Goal: Task Accomplishment & Management: Complete application form

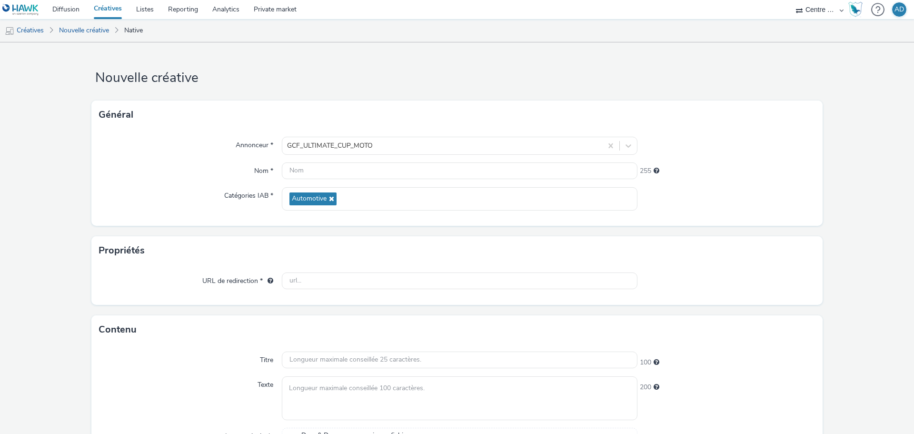
scroll to position [190, 0]
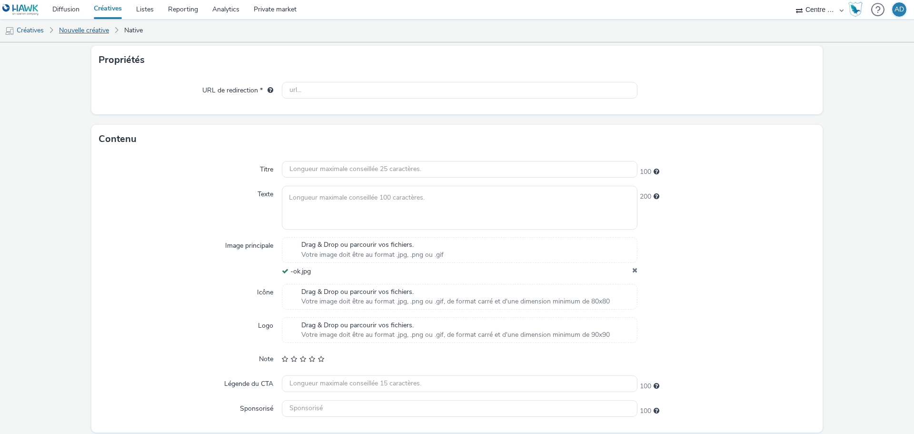
click at [96, 28] on link "Nouvelle créative" at bounding box center [84, 30] width 60 height 23
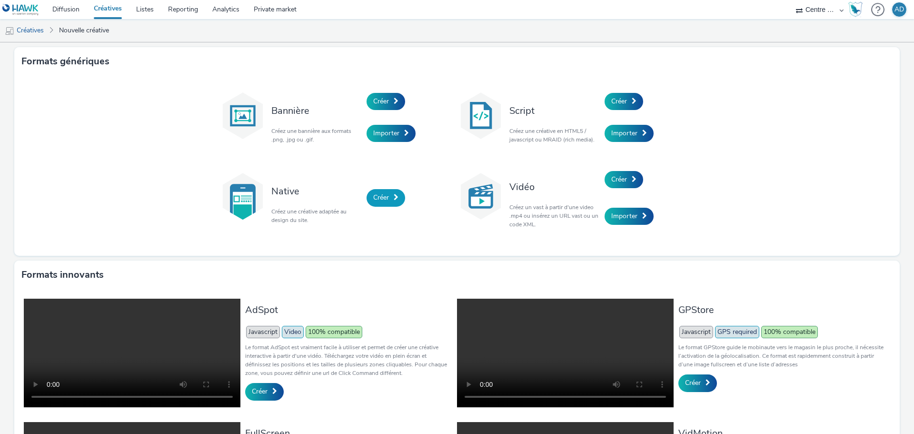
click at [387, 203] on link "Créer" at bounding box center [386, 197] width 39 height 17
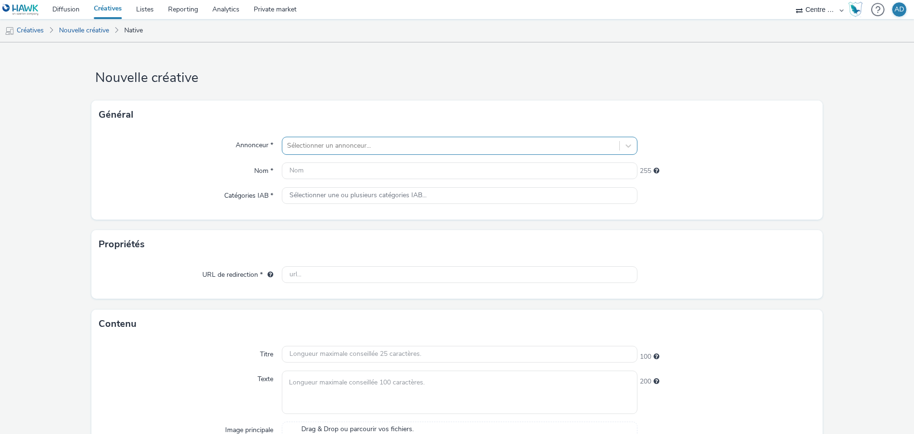
click at [385, 150] on div at bounding box center [451, 145] width 328 height 11
click at [404, 140] on div at bounding box center [451, 145] width 328 height 11
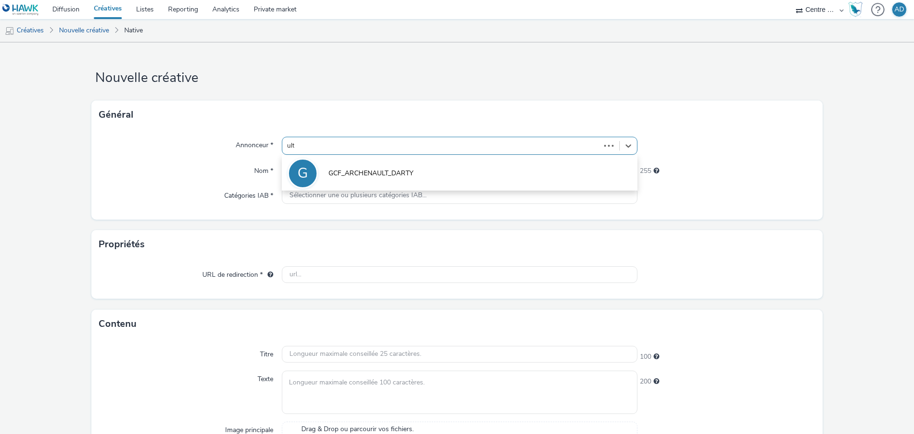
type input "ulti"
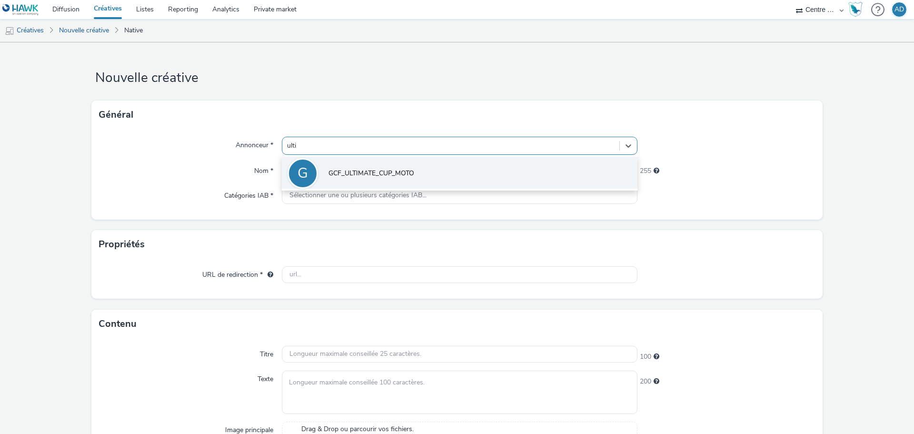
click at [403, 164] on li "G GCF_ULTIMATE_CUP_MOTO" at bounding box center [460, 173] width 356 height 32
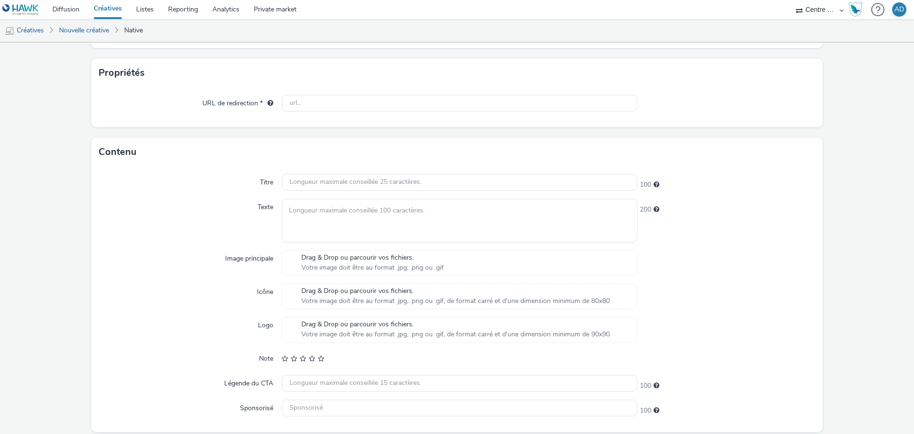
scroll to position [211, 0]
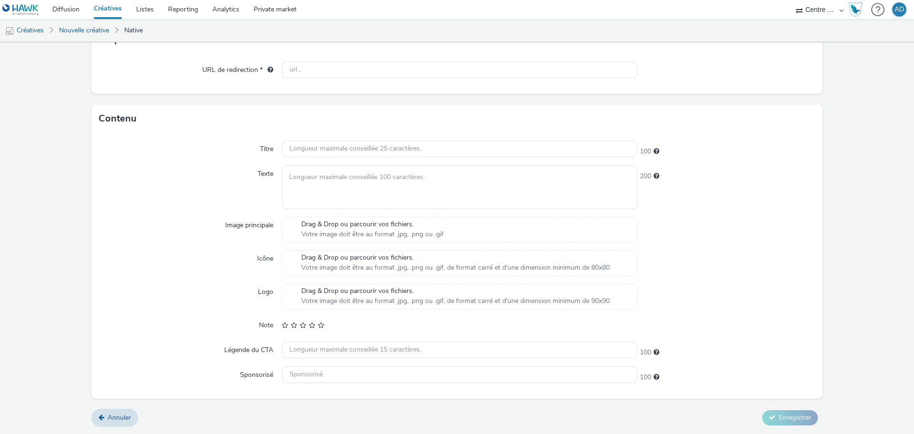
click at [370, 224] on span "Drag & Drop ou parcourir vos fichiers." at bounding box center [372, 225] width 142 height 10
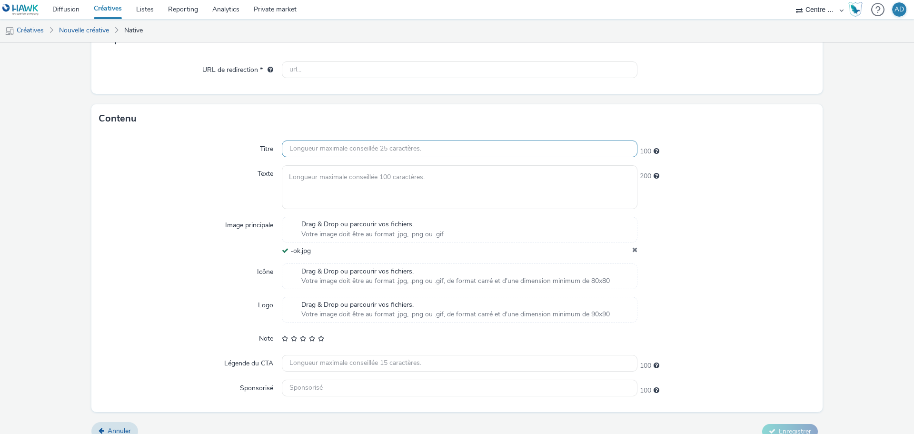
click at [349, 150] on input "text" at bounding box center [460, 148] width 356 height 17
paste input "FINALE CHAMPIONNAT MOTO 2025"
type input "FINALE CHAMPIONNAT MOTO 2025"
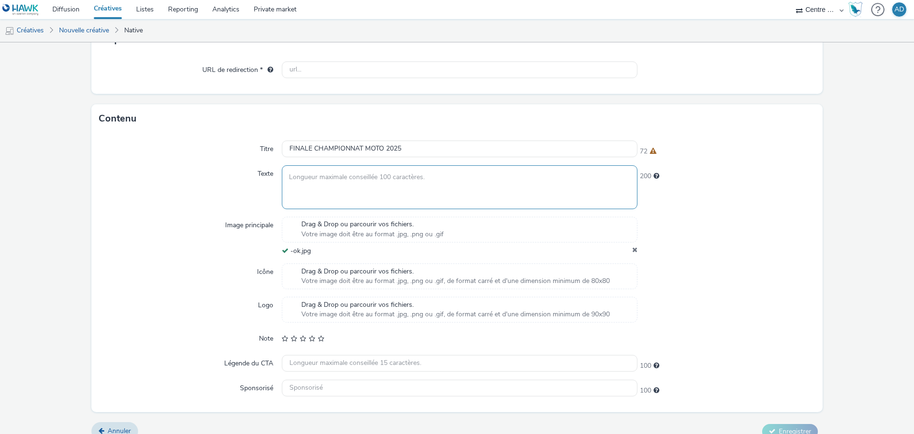
click at [373, 182] on textarea at bounding box center [460, 186] width 356 height 43
paste textarea "Découvrez le planning de notre événement et la billetterie"
type textarea "Découvrez le planning de notre événement et la billetterie"
click at [344, 390] on input "text" at bounding box center [460, 388] width 356 height 17
paste input "Ultimate Cup Moto"
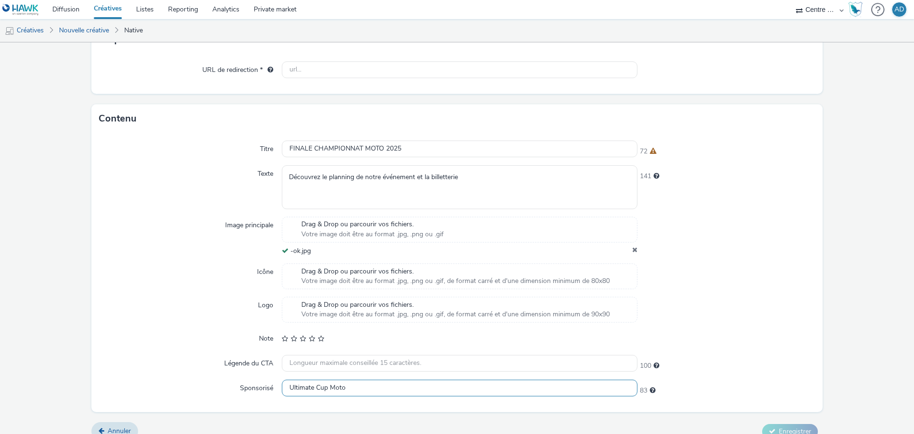
type input "Ultimate Cup Moto"
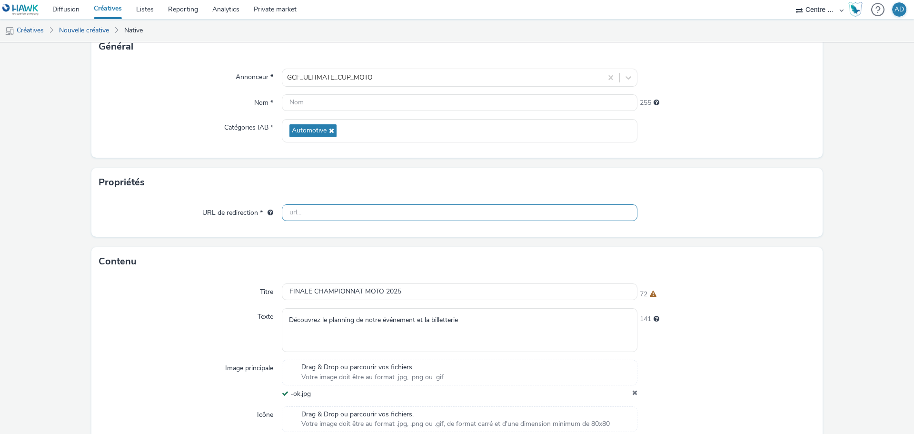
drag, startPoint x: 371, startPoint y: 215, endPoint x: 378, endPoint y: 210, distance: 8.8
click at [371, 215] on input "text" at bounding box center [460, 212] width 356 height 17
paste input "[URL][DOMAIN_NAME]"
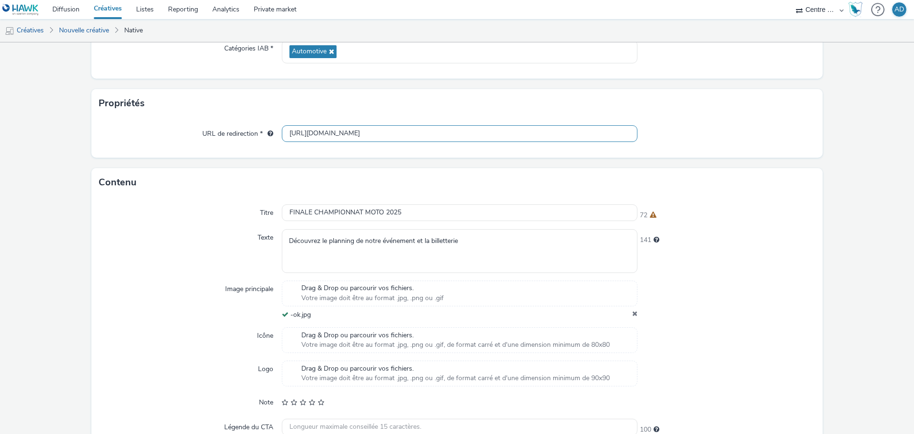
scroll to position [34, 0]
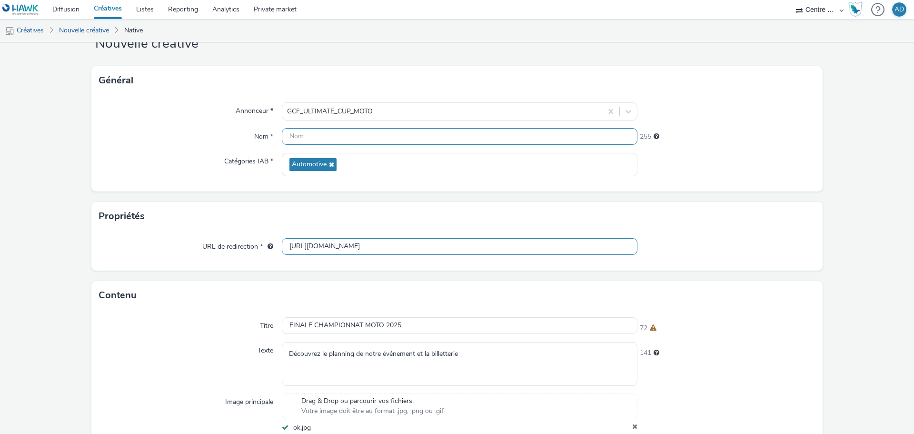
type input "[URL][DOMAIN_NAME]"
click at [332, 138] on input "text" at bounding box center [460, 136] width 356 height 17
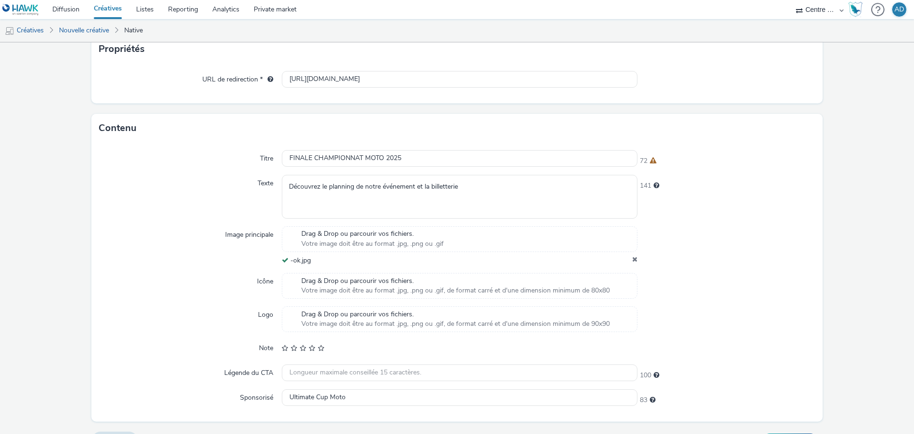
scroll to position [225, 0]
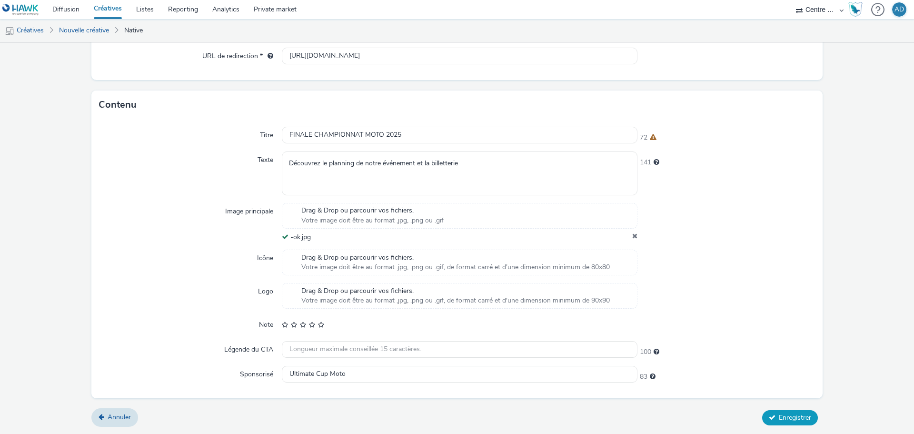
type input "ultimate1200-627"
click at [791, 412] on button "Enregistrer" at bounding box center [790, 417] width 56 height 15
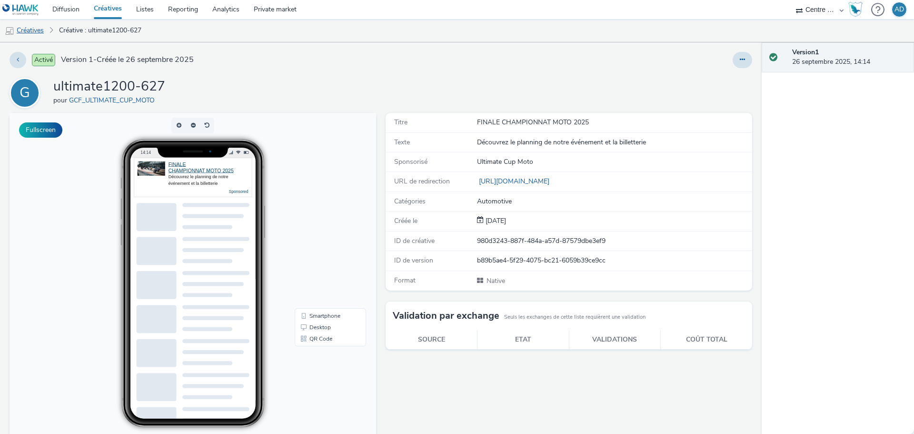
click at [40, 31] on link "Créatives" at bounding box center [24, 30] width 49 height 23
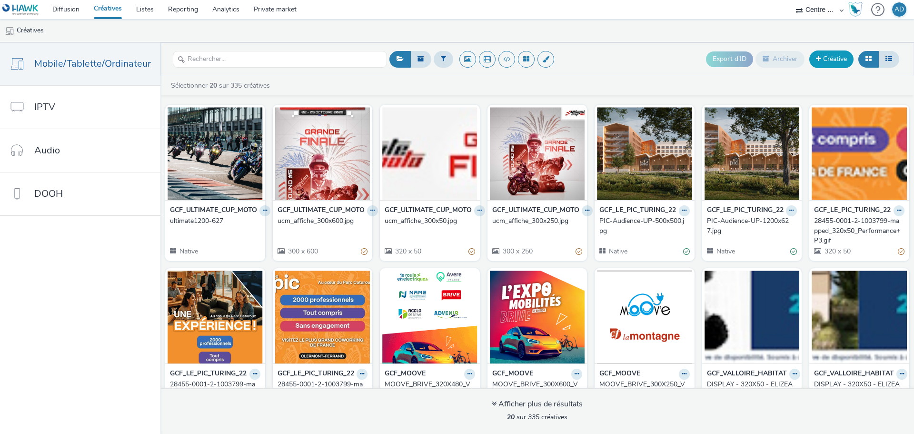
click at [837, 58] on link "Créative" at bounding box center [832, 58] width 44 height 17
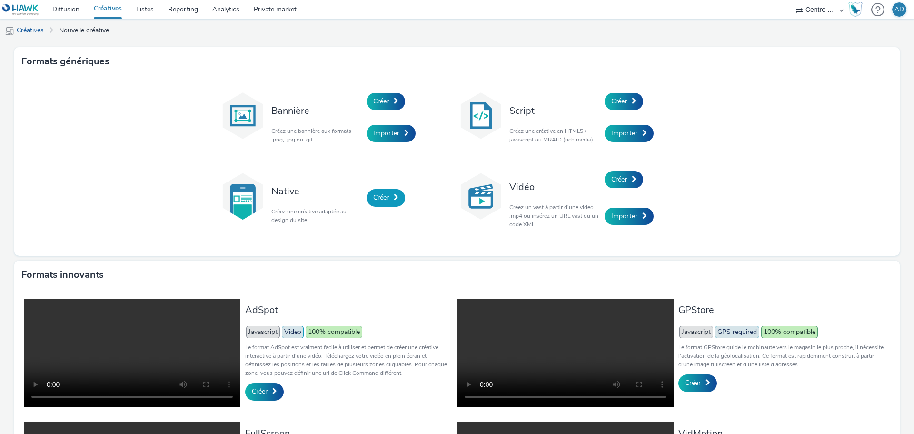
click at [376, 195] on span "Créer" at bounding box center [381, 197] width 16 height 9
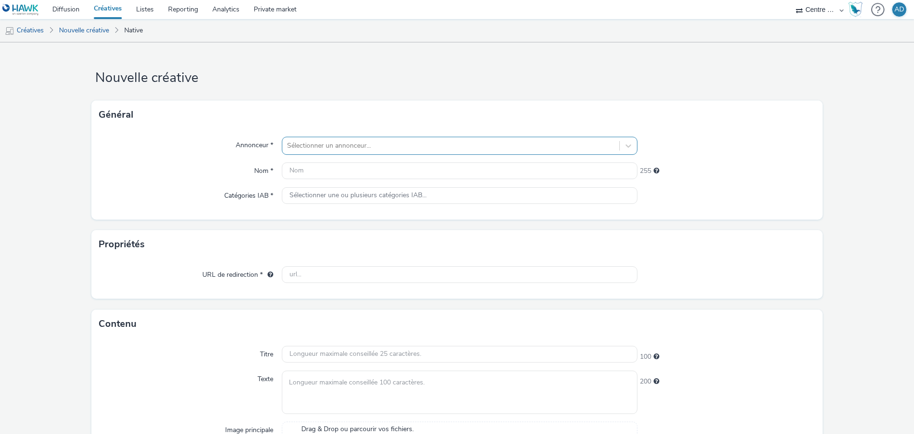
click at [362, 145] on div at bounding box center [451, 145] width 328 height 11
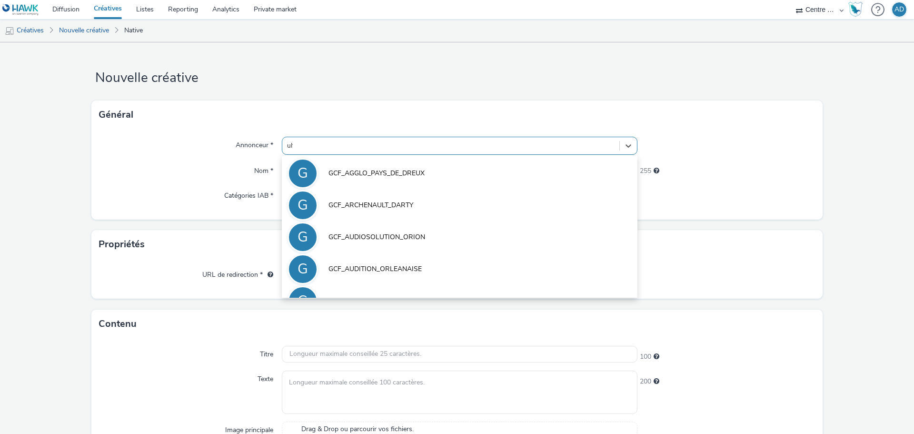
type input "ulti"
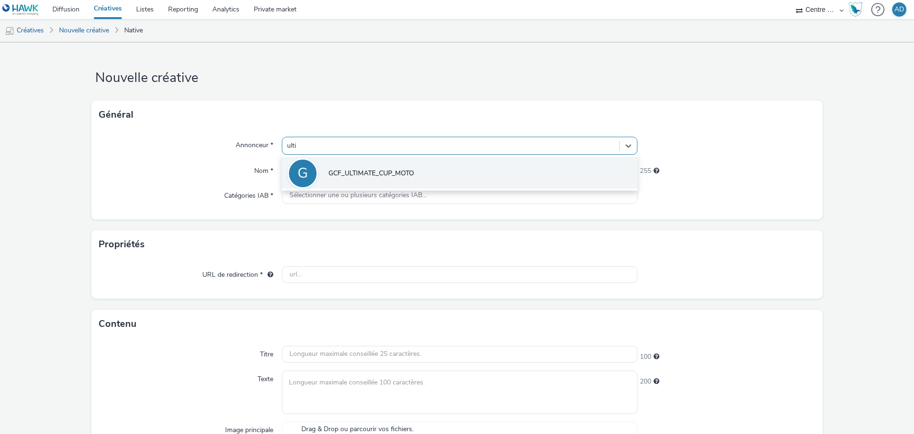
click at [368, 171] on span "GCF_ULTIMATE_CUP_MOTO" at bounding box center [372, 174] width 86 height 10
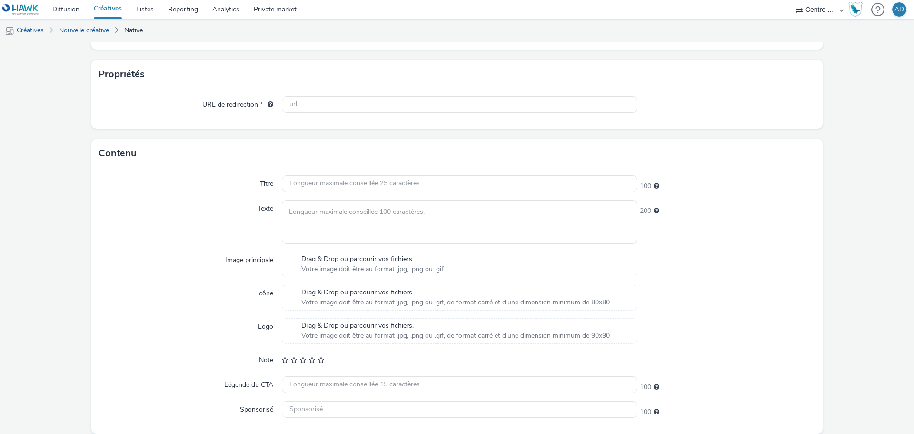
scroll to position [211, 0]
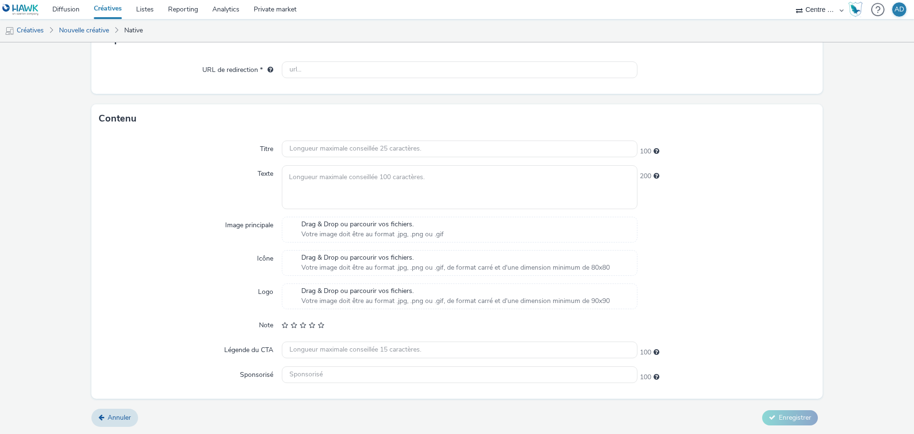
click at [381, 214] on div "Titre 100 Texte 200 Image principale Drag & Drop ou parcourir vos fichiers. Vot…" at bounding box center [457, 265] width 732 height 265
click at [379, 231] on span "Votre image doit être au format .jpg, .png ou .gif" at bounding box center [372, 235] width 142 height 10
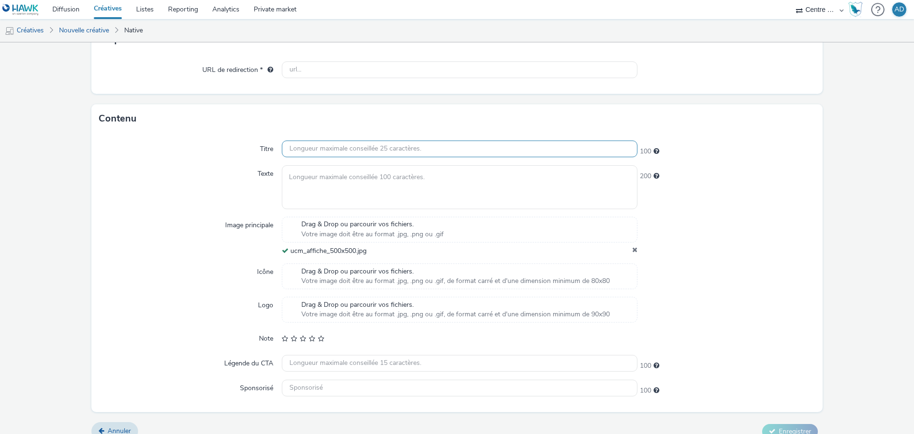
click at [325, 148] on input "text" at bounding box center [460, 148] width 356 height 17
paste input "FINALE CHAMPIONNAT MOTO 2025"
type input "FINALE CHAMPIONNAT MOTO 2025"
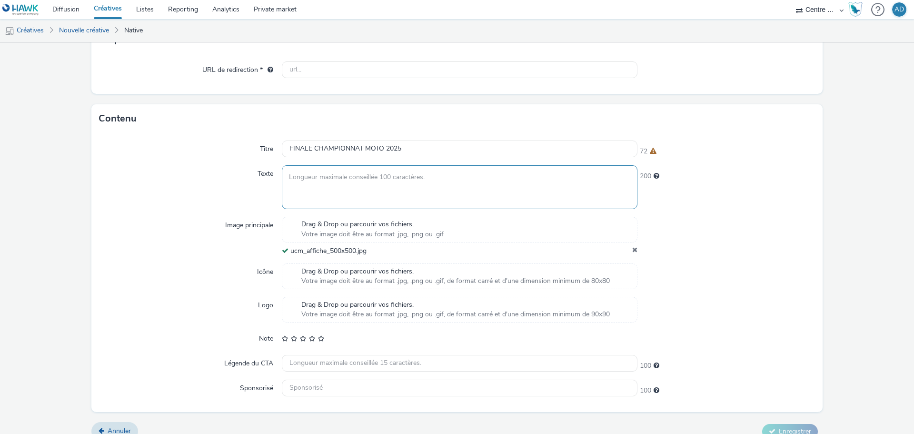
click at [422, 188] on textarea at bounding box center [460, 186] width 356 height 43
paste textarea "Découvrez le planning de notre événement et la billetterie"
type textarea "Découvrez le planning de notre événement et la billetterie"
click at [409, 384] on input "text" at bounding box center [460, 388] width 356 height 17
paste input "Ultimate Cup Moto"
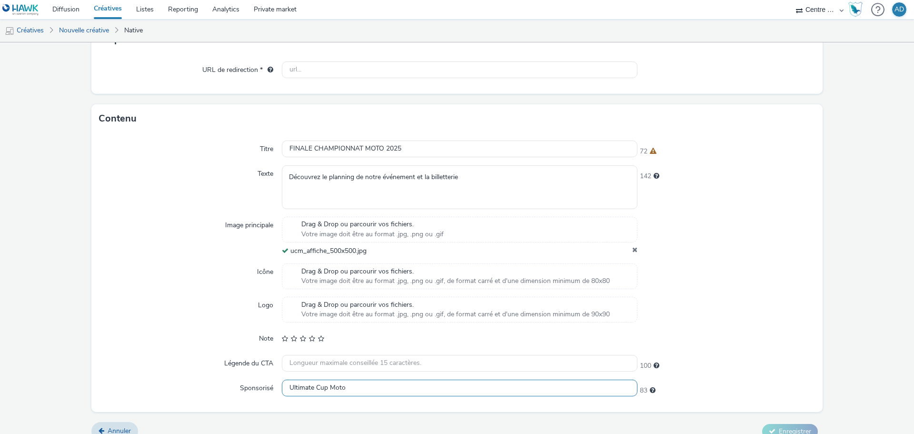
type input "Ultimate Cup Moto"
click at [754, 309] on div at bounding box center [727, 310] width 178 height 26
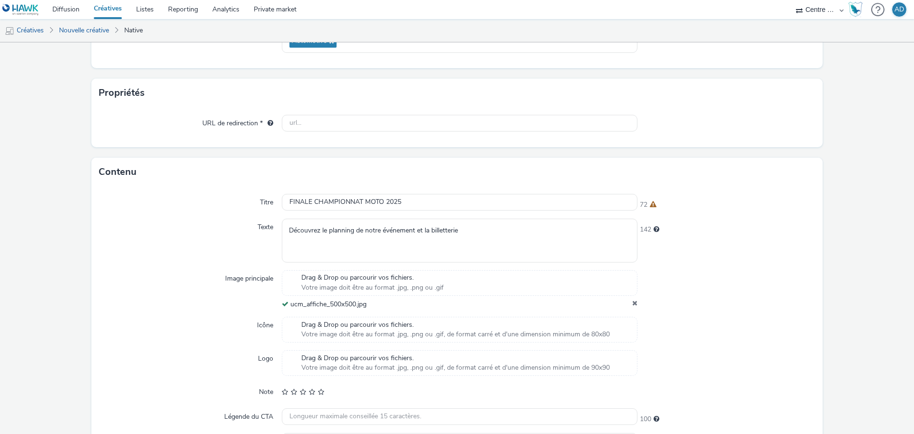
scroll to position [116, 0]
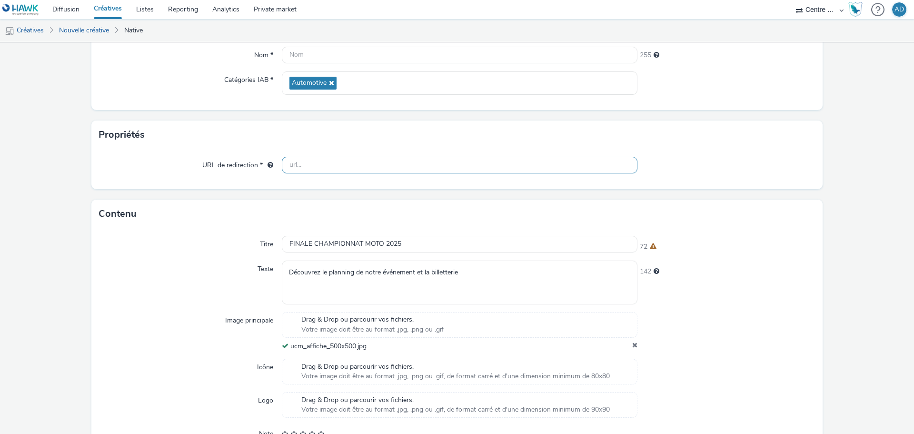
click at [369, 159] on input "text" at bounding box center [460, 165] width 356 height 17
paste input "[URL][DOMAIN_NAME]"
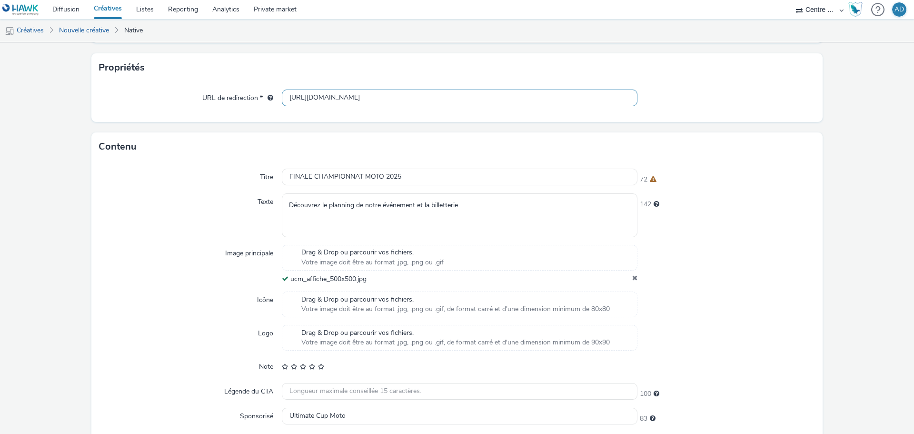
scroll to position [225, 0]
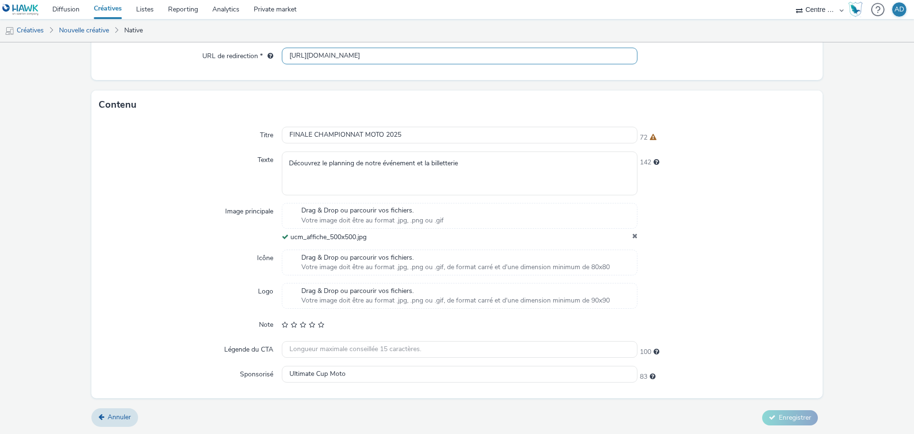
type input "[URL][DOMAIN_NAME]"
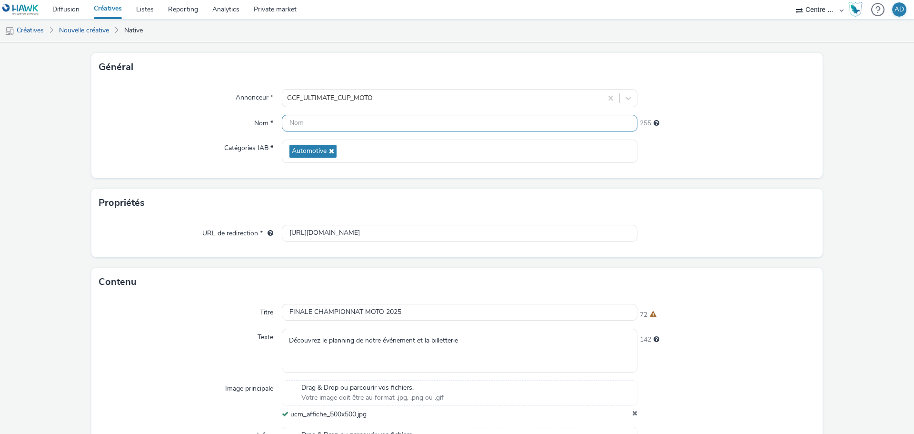
scroll to position [0, 0]
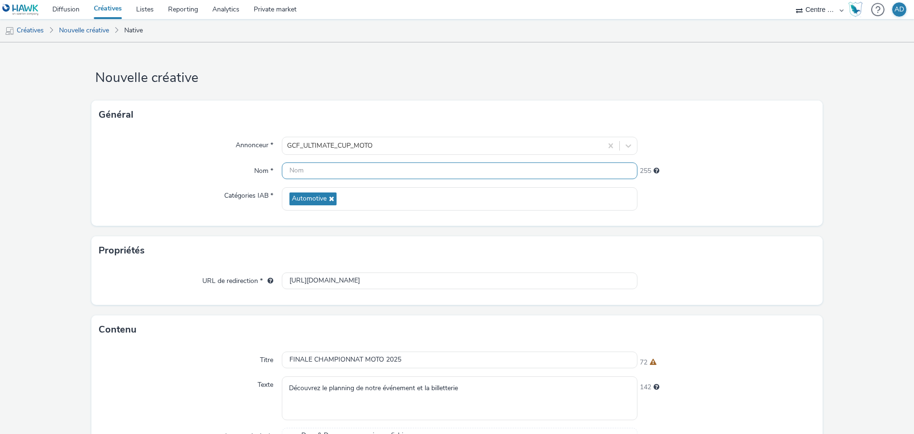
click at [357, 174] on input "text" at bounding box center [460, 170] width 356 height 17
type input "l"
type input "ultimate500-500"
click at [691, 210] on div at bounding box center [727, 198] width 178 height 23
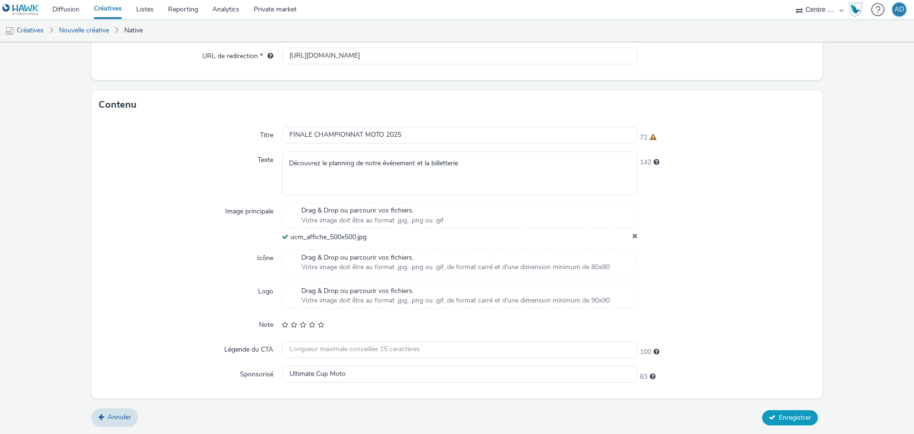
click at [780, 420] on span "Enregistrer" at bounding box center [795, 417] width 32 height 9
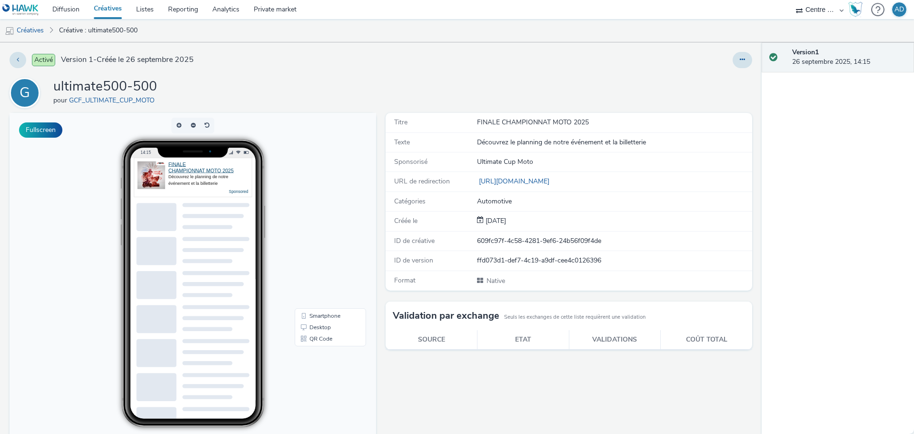
click at [115, 13] on link "Créatives" at bounding box center [108, 9] width 42 height 19
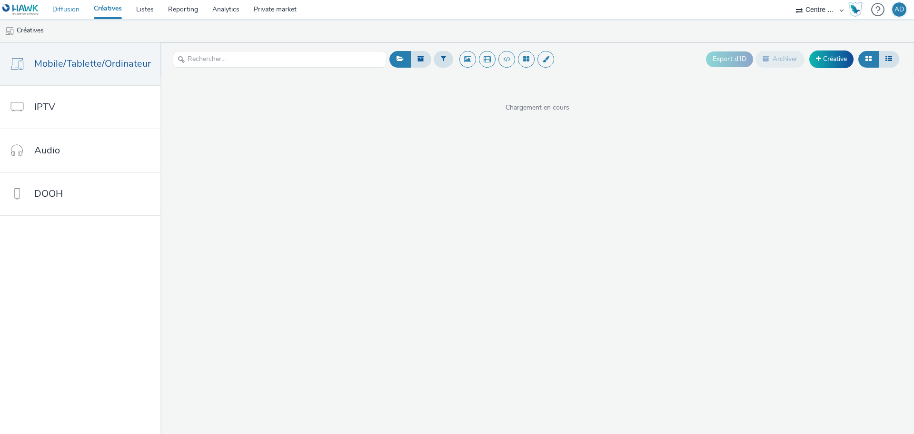
click at [77, 10] on link "Diffusion" at bounding box center [65, 9] width 41 height 19
